Goal: Information Seeking & Learning: Learn about a topic

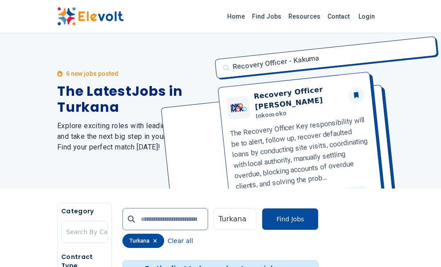
click at [419, 117] on div "6 new jobs posted The Latest Jobs in Turkana Explore exciting roles with leadin…" at bounding box center [220, 110] width 441 height 155
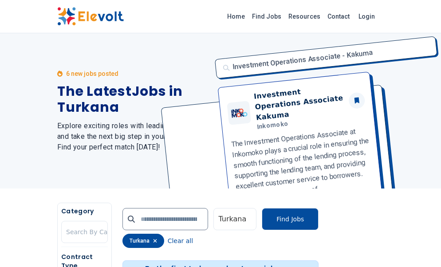
click at [431, 110] on div "6 new jobs posted The Latest Jobs in Turkana Explore exciting roles with leadin…" at bounding box center [220, 110] width 441 height 155
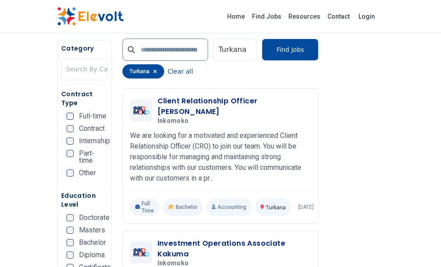
scroll to position [388, 0]
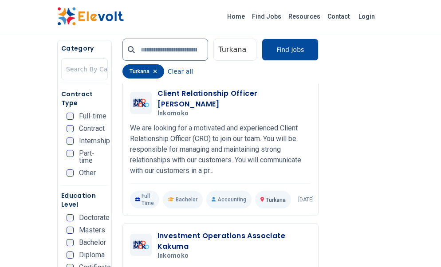
click at [432, 111] on div "6 new jobs posted The Latest Jobs in Turkana Explore exciting roles with leadin…" at bounding box center [220, 254] width 441 height 1285
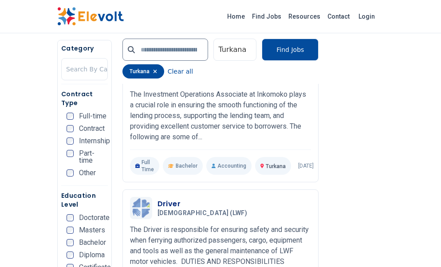
scroll to position [571, 0]
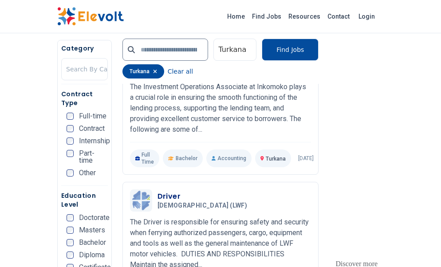
click at [412, 112] on div "6 new jobs posted The Latest Jobs in Turkana Explore exciting roles with leadin…" at bounding box center [220, 71] width 441 height 1285
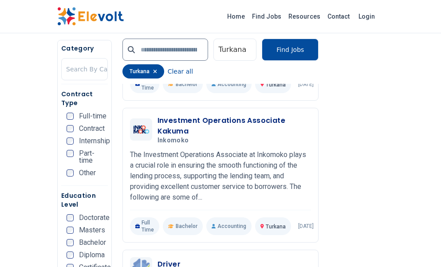
scroll to position [500, 0]
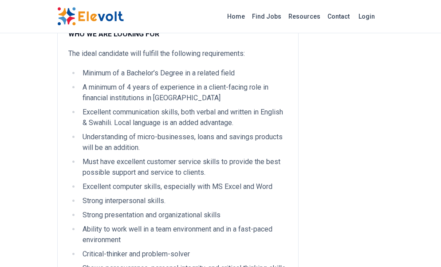
scroll to position [504, 0]
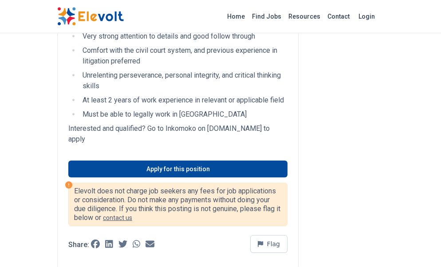
scroll to position [723, 0]
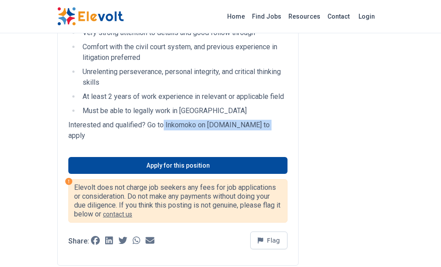
drag, startPoint x: 268, startPoint y: 124, endPoint x: 165, endPoint y: 120, distance: 103.0
click at [165, 120] on p "Interested and qualified? Go to Inkomoko on jobs.workable.com to apply" at bounding box center [177, 130] width 219 height 21
copy p "Inkomoko on jobs.workable.com"
click at [144, 123] on p "Interested and qualified? Go to Inkomoko on jobs.workable.com to apply" at bounding box center [177, 130] width 219 height 21
drag, startPoint x: 198, startPoint y: 125, endPoint x: 166, endPoint y: 124, distance: 32.4
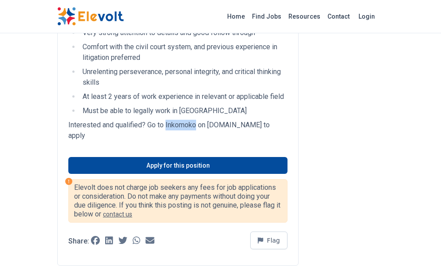
click at [166, 124] on p "Interested and qualified? Go to Inkomoko on jobs.workable.com to apply" at bounding box center [177, 130] width 219 height 21
copy p "Inkomoko"
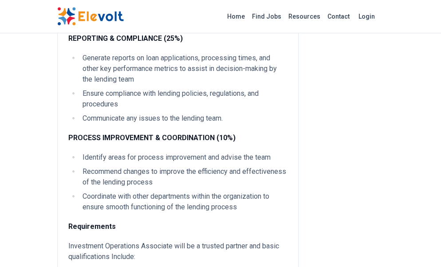
scroll to position [356, 0]
